Goal: Transaction & Acquisition: Subscribe to service/newsletter

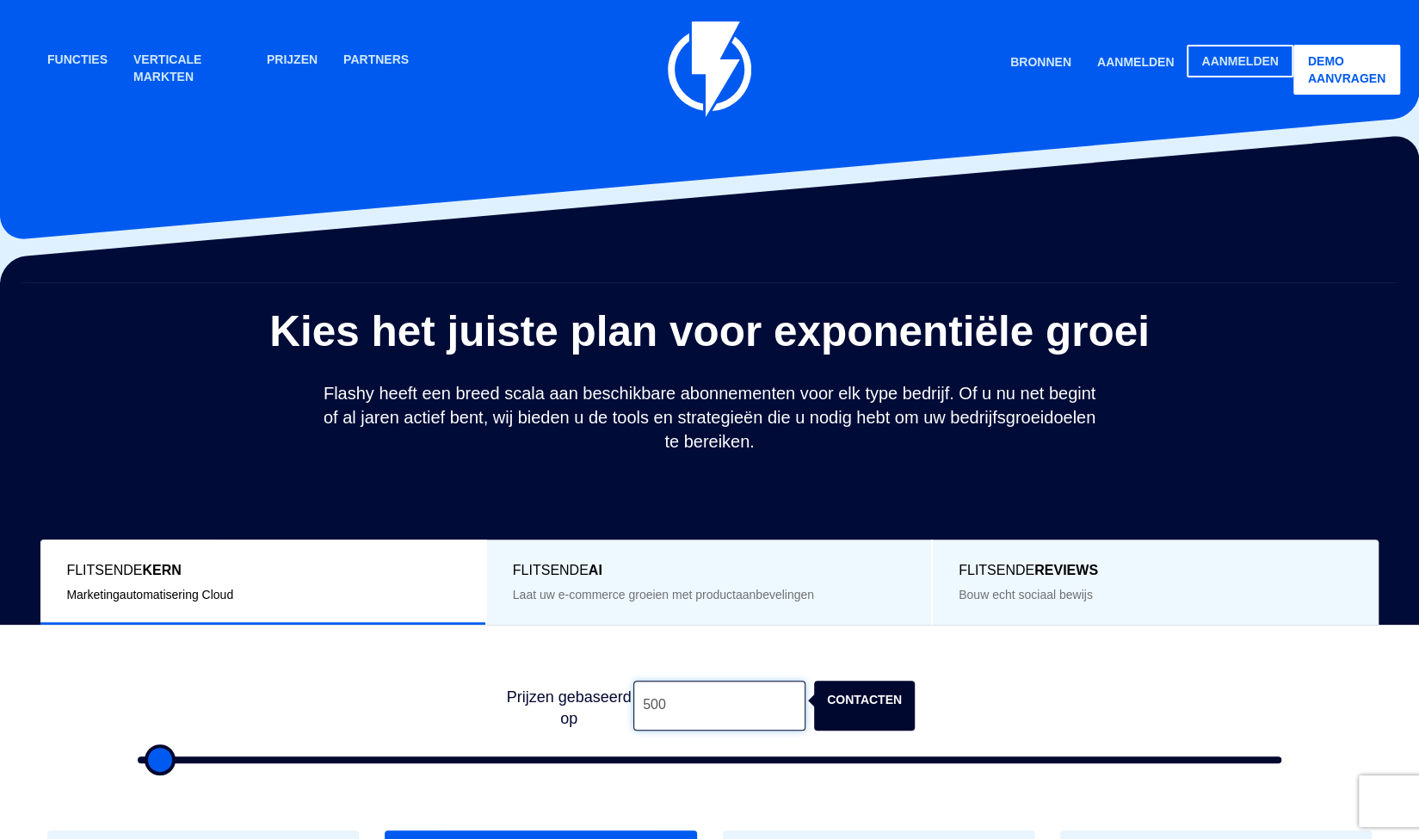
click at [694, 709] on input "500" at bounding box center [719, 706] width 172 height 50
type input "50"
type input "500"
type input "5"
type input "500"
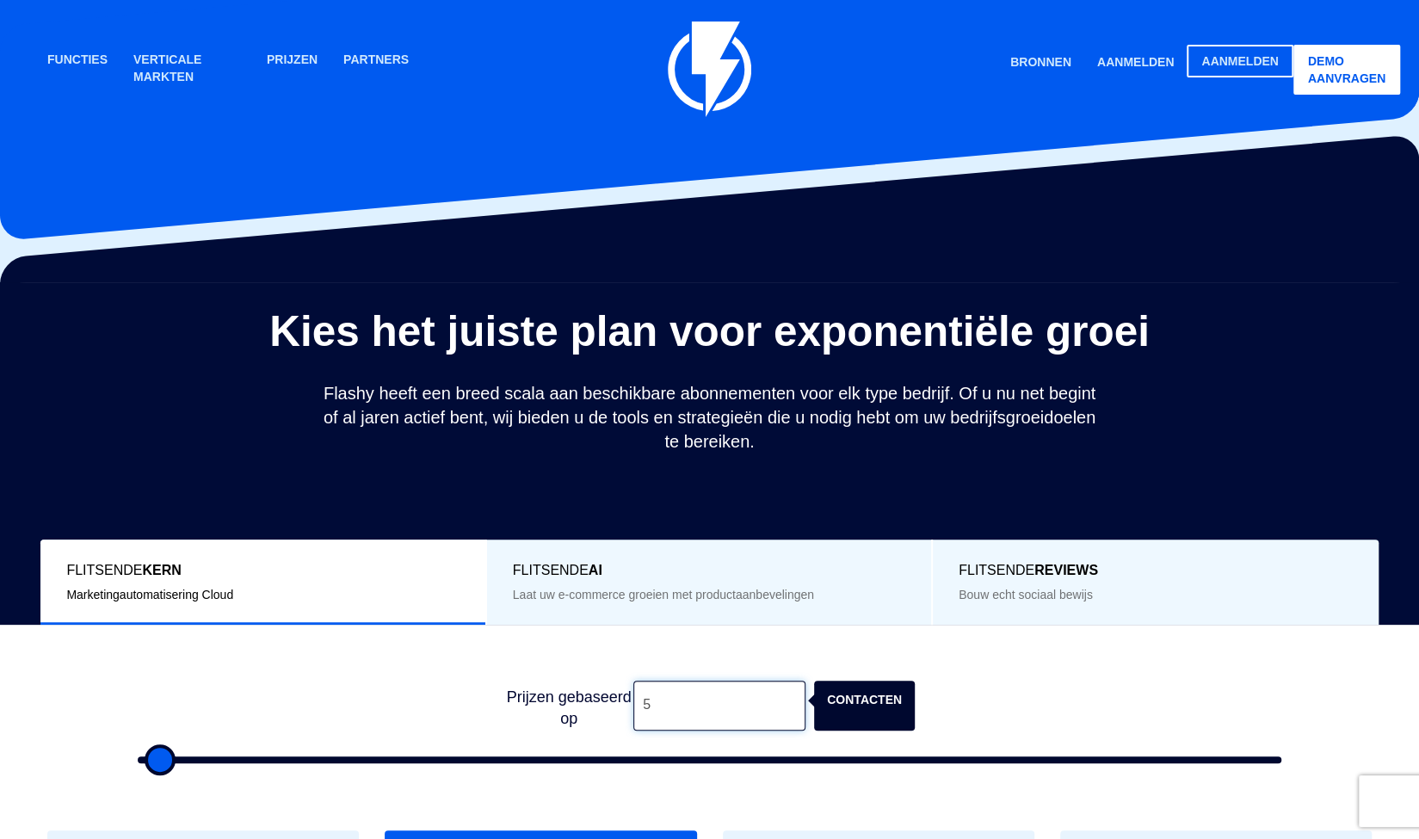
type input "500"
type input "3"
type input "500"
type input "30"
type input "500"
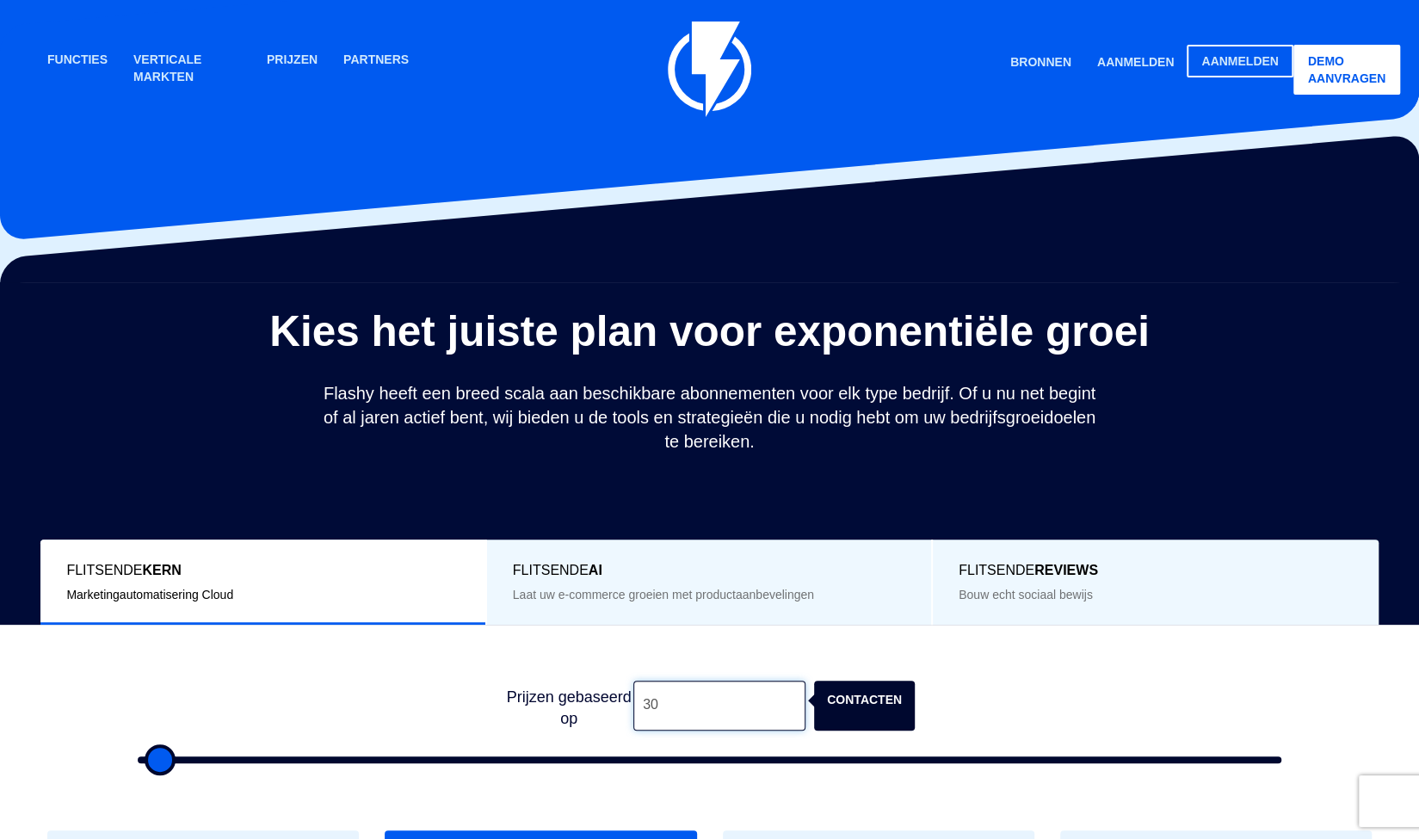
type input "300"
type input "500"
type input "3,000"
type input "3000"
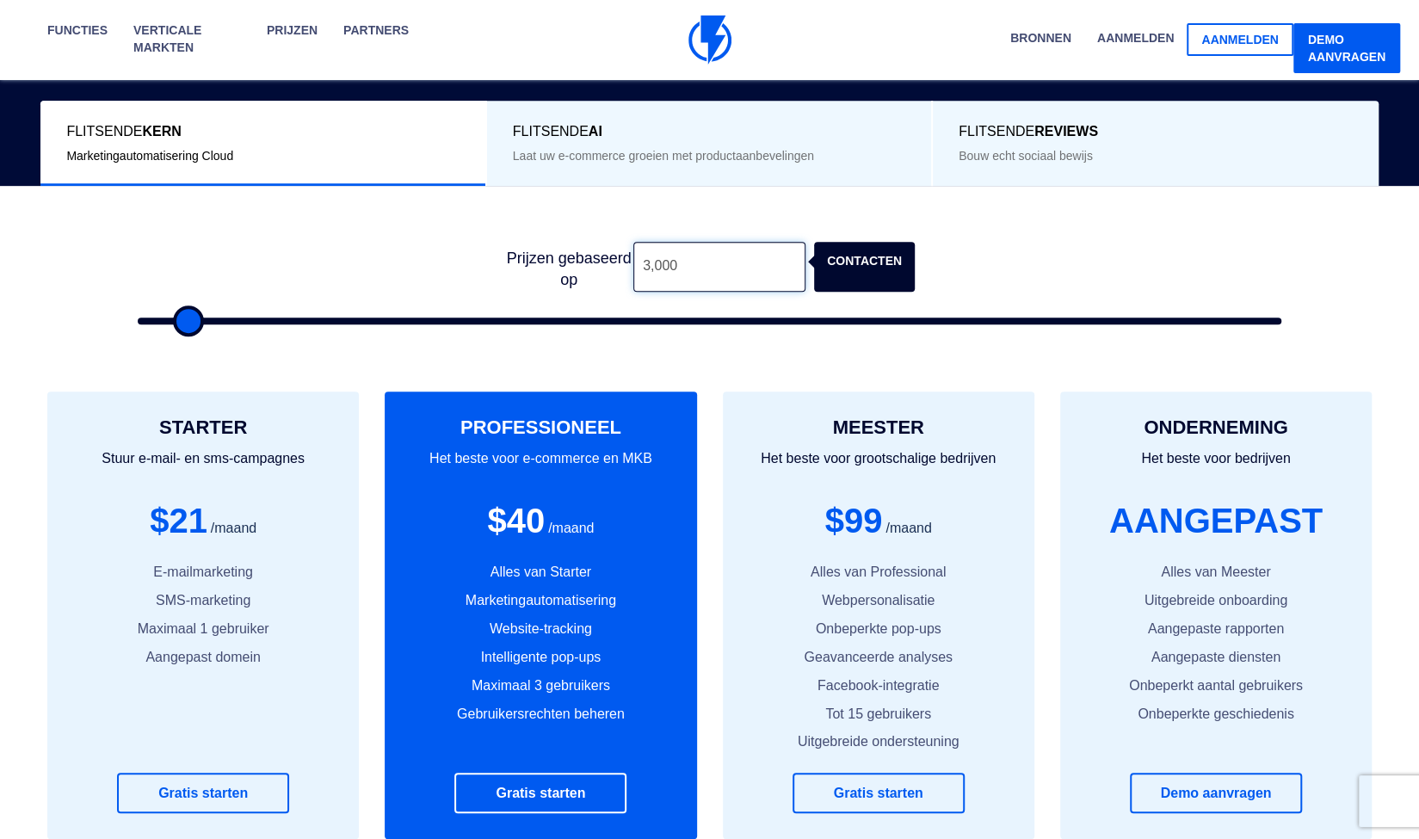
scroll to position [523, 0]
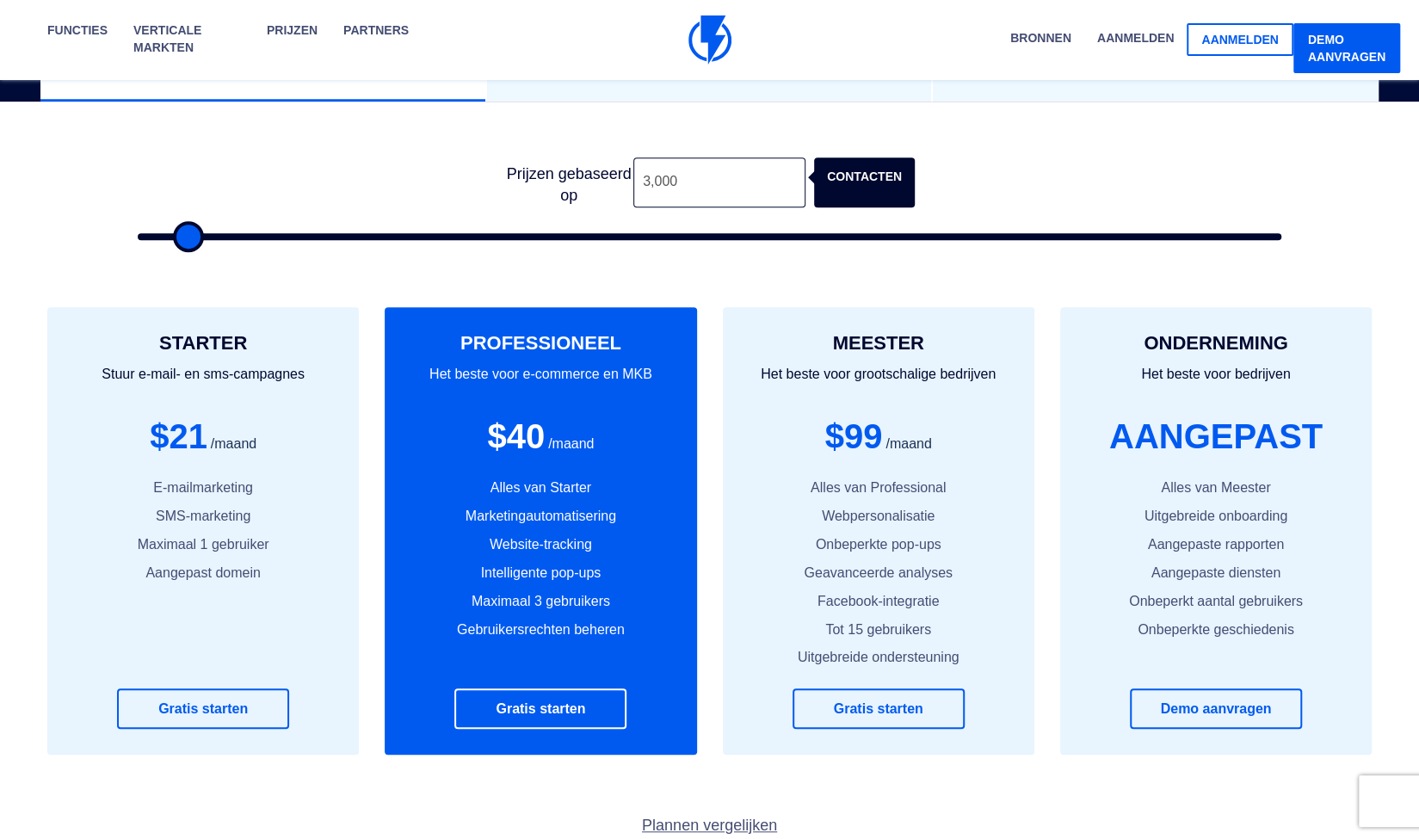
click at [221, 621] on div "STARTER Stuur e-mail- en sms-campagnes $21 /maand E-mailmarketing SMS-marketing…" at bounding box center [203, 530] width 312 height 447
click at [641, 182] on input "3,000" at bounding box center [719, 182] width 172 height 50
type input "4,000"
type input "4000"
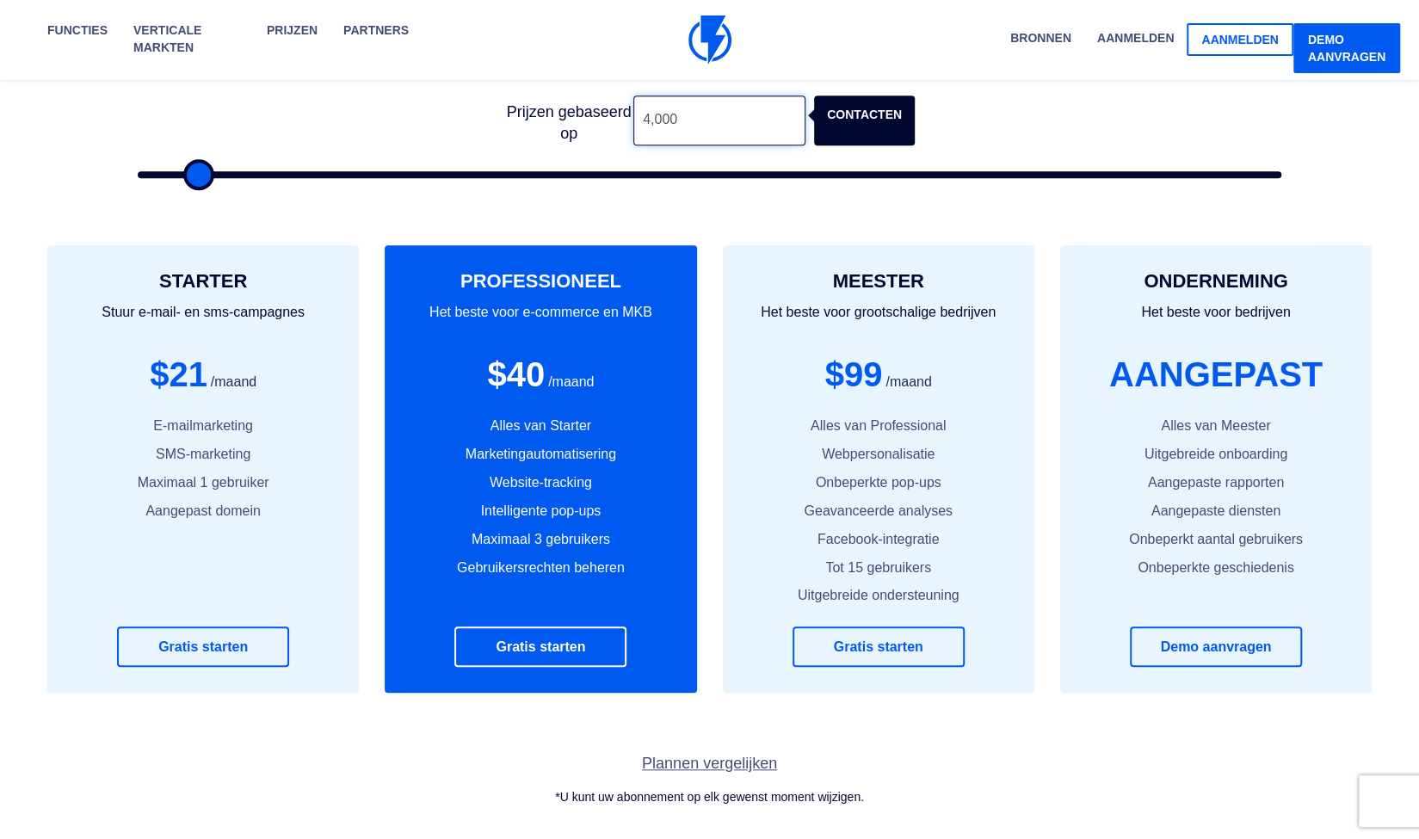
scroll to position [508, 0]
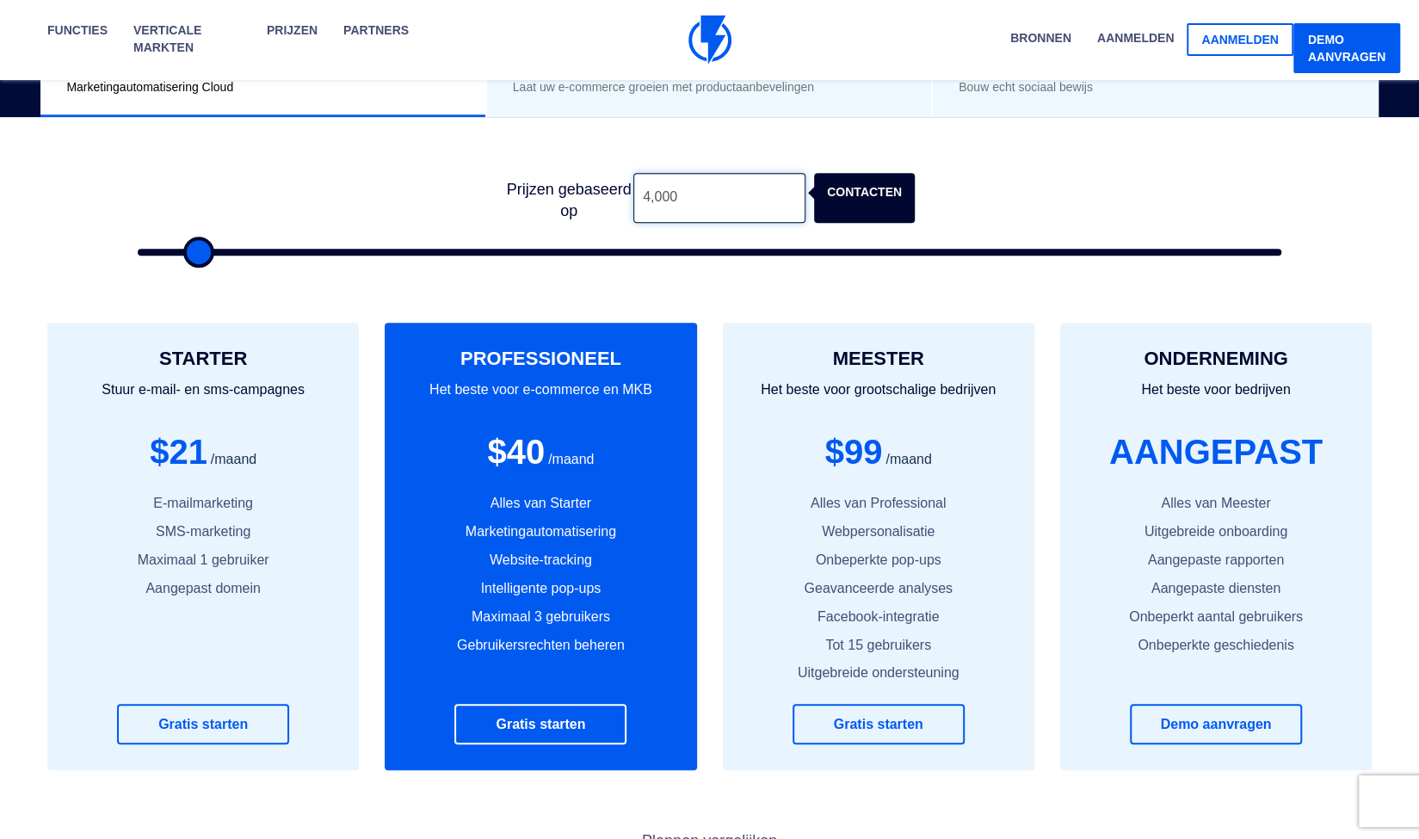
type input "4,000"
